Goal: Transaction & Acquisition: Subscribe to service/newsletter

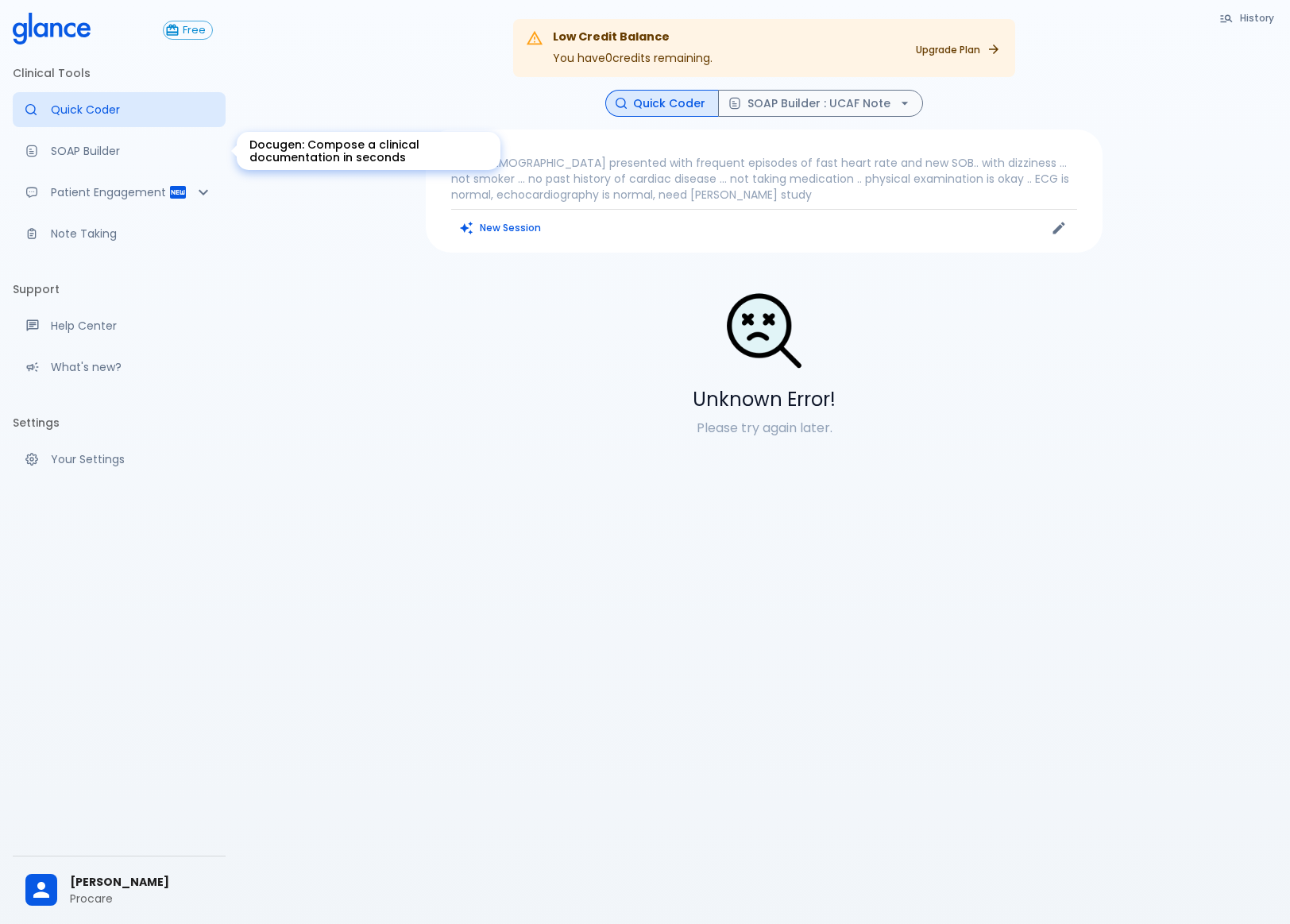
click at [76, 141] on link "SOAP Builder" at bounding box center [119, 151] width 213 height 35
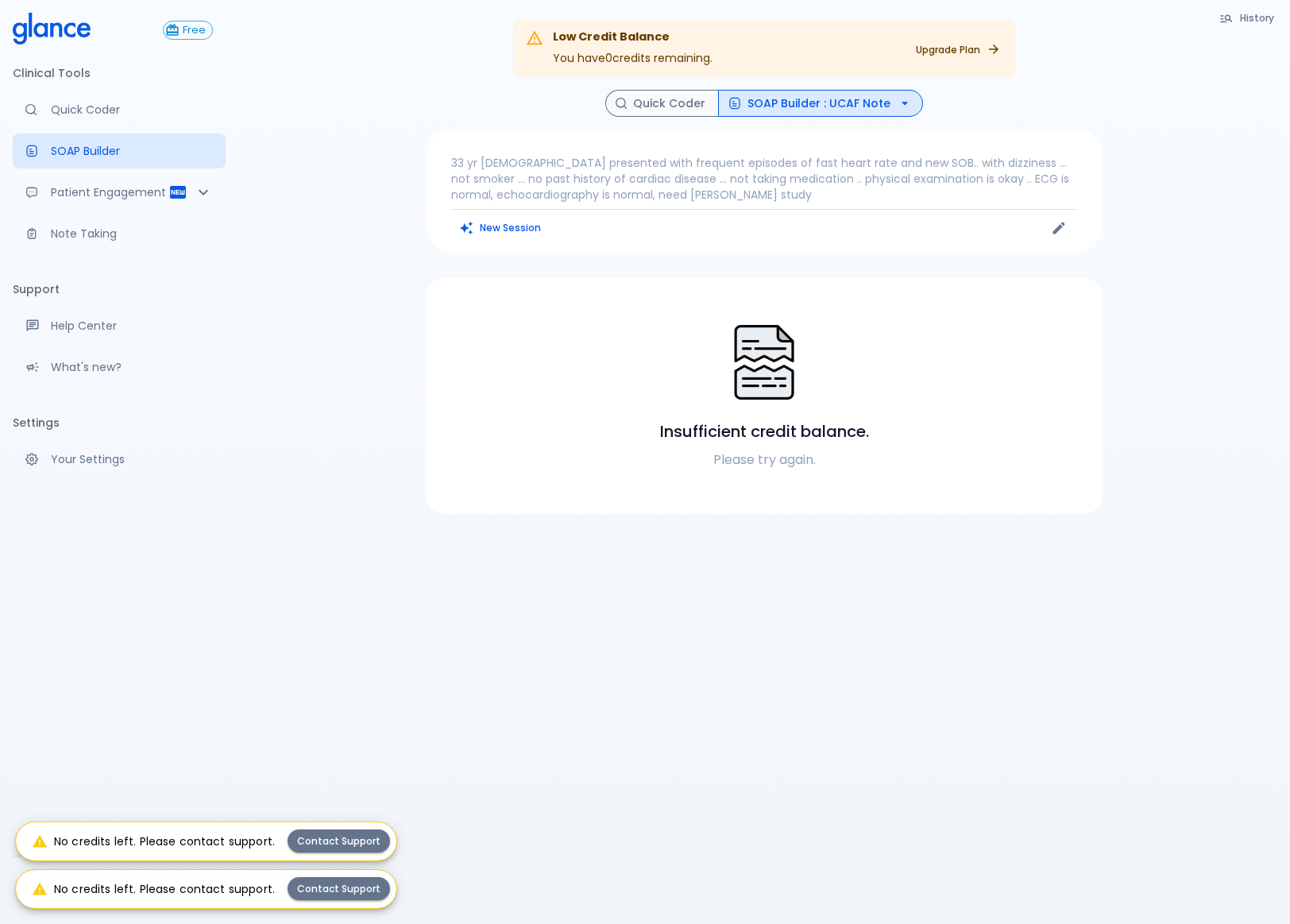
click at [546, 693] on div "Low Credit Balance You have 0 credits remaining. Upgrade Plan History Quick Cod…" at bounding box center [764, 481] width 1052 height 963
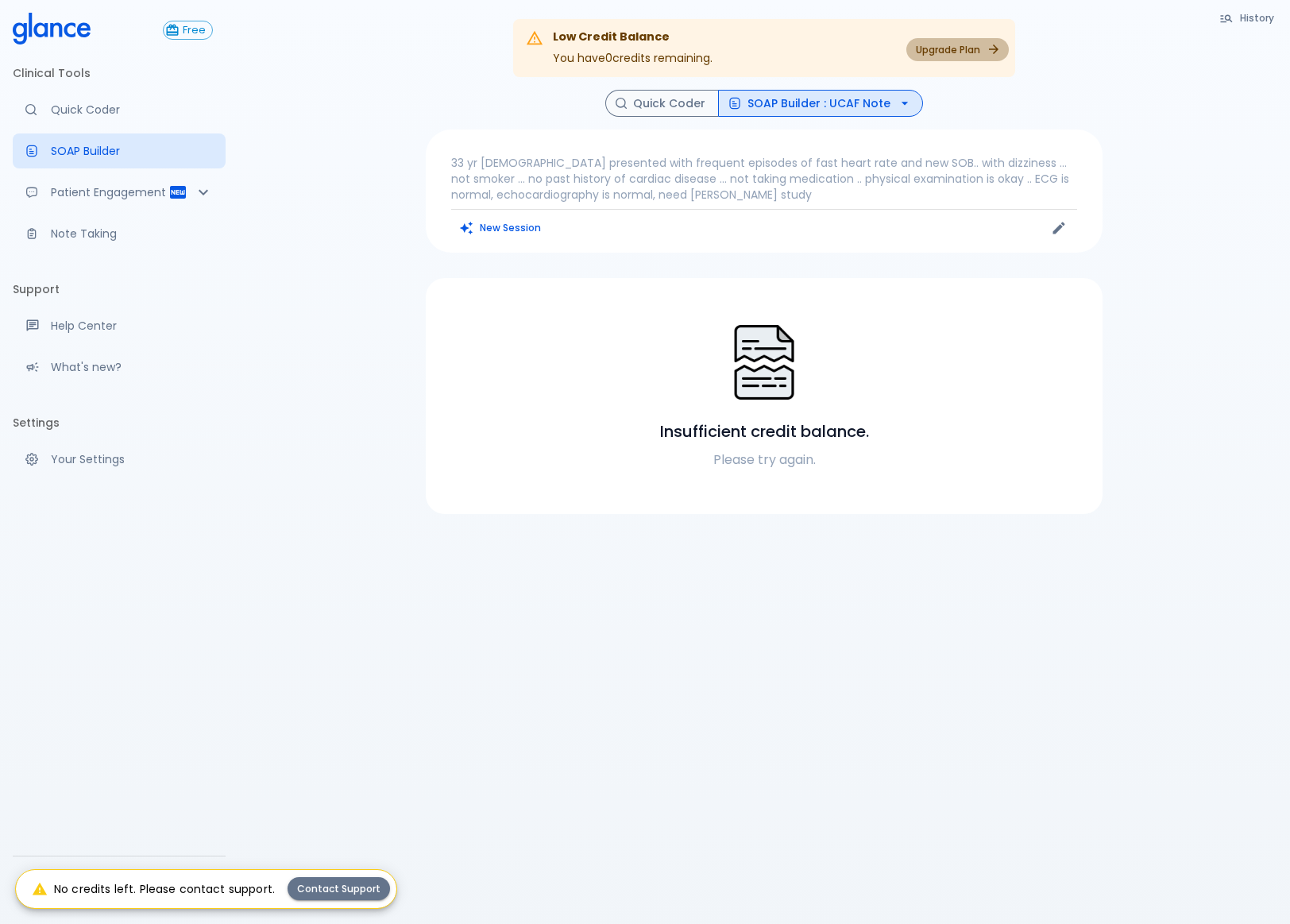
click at [938, 45] on link "Upgrade Plan" at bounding box center [958, 49] width 103 height 23
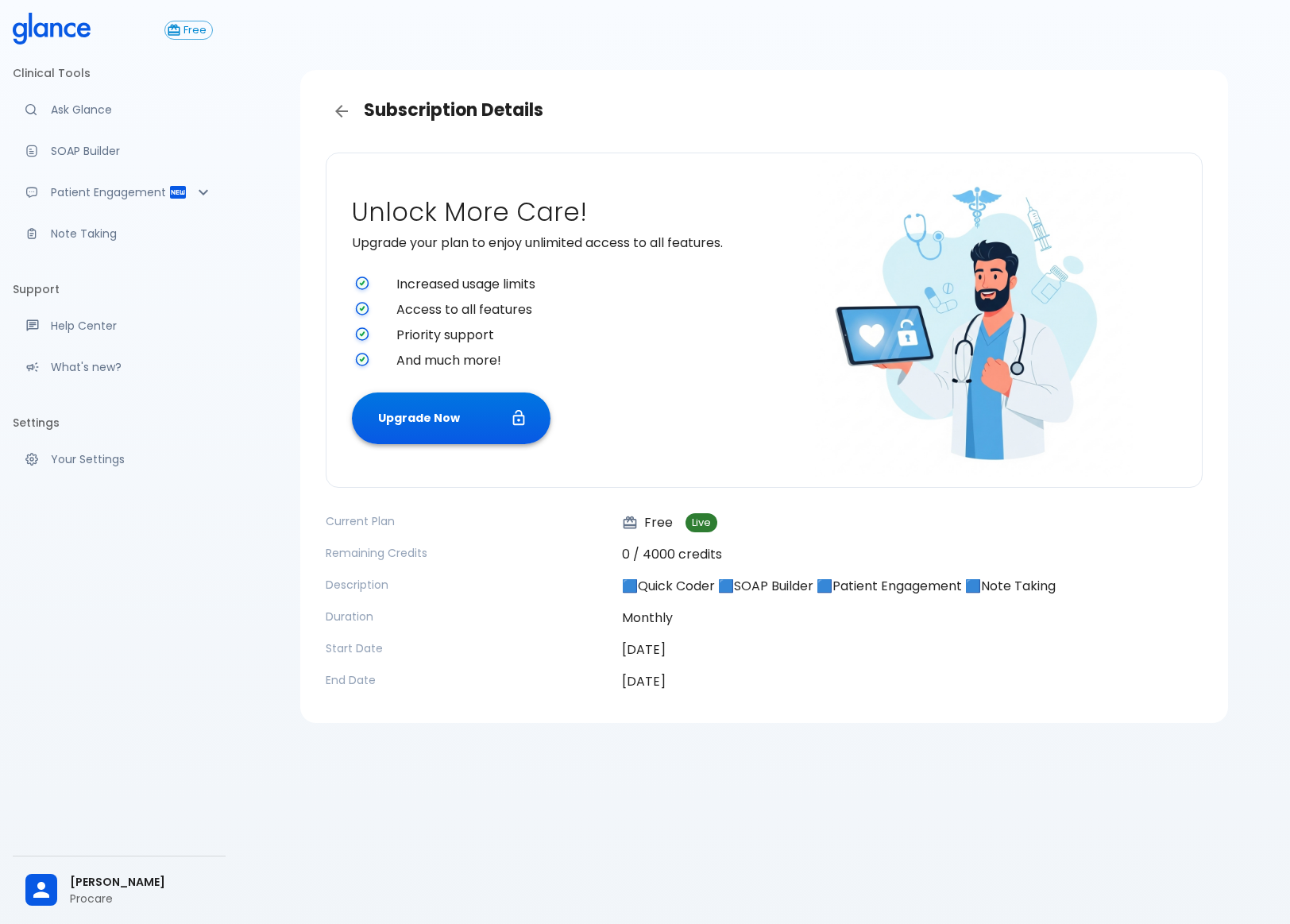
click at [511, 438] on button "Upgrade Now" at bounding box center [452, 418] width 199 height 51
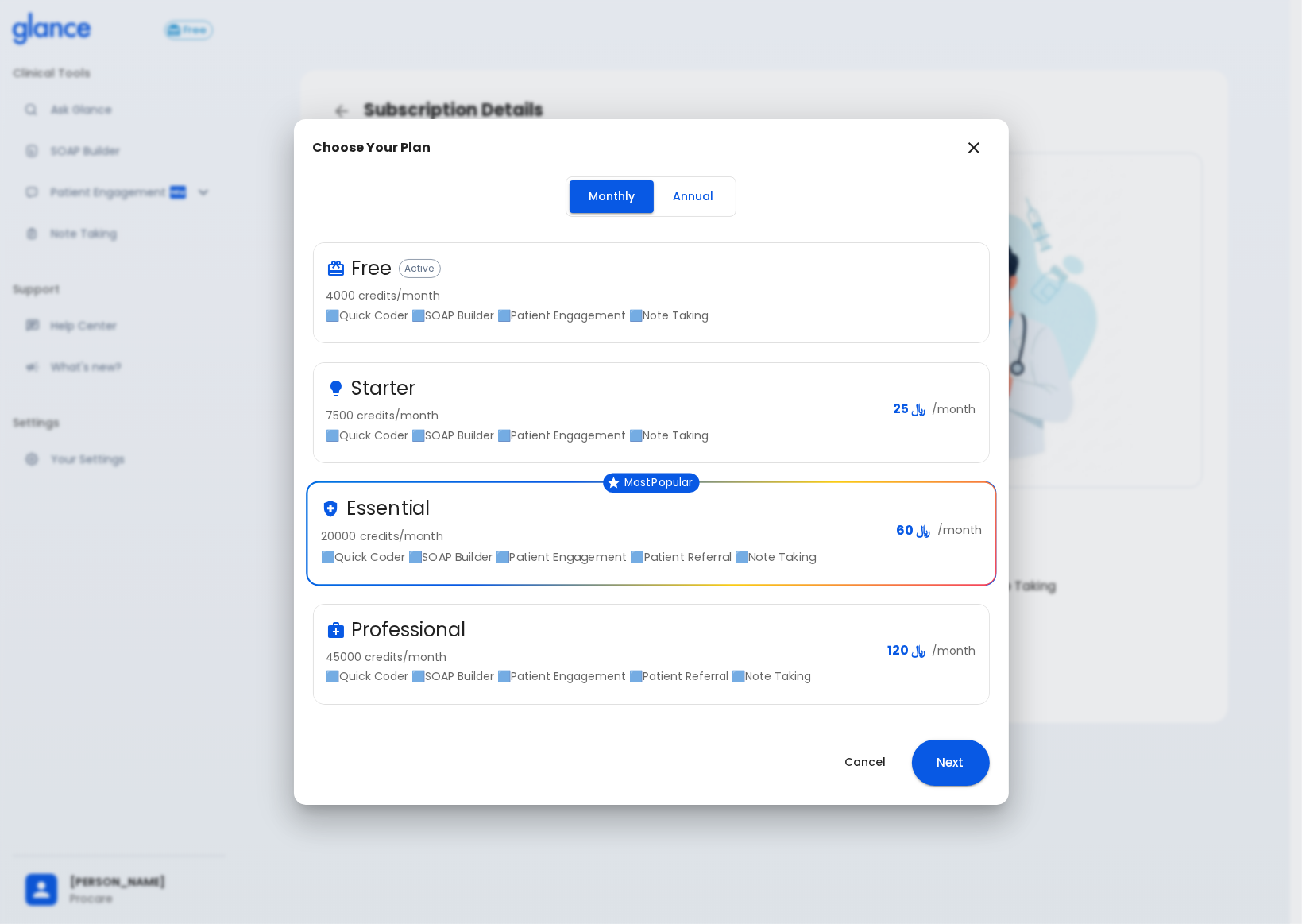
click at [549, 399] on div "Starter" at bounding box center [603, 388] width 555 height 26
